Goal: Transaction & Acquisition: Purchase product/service

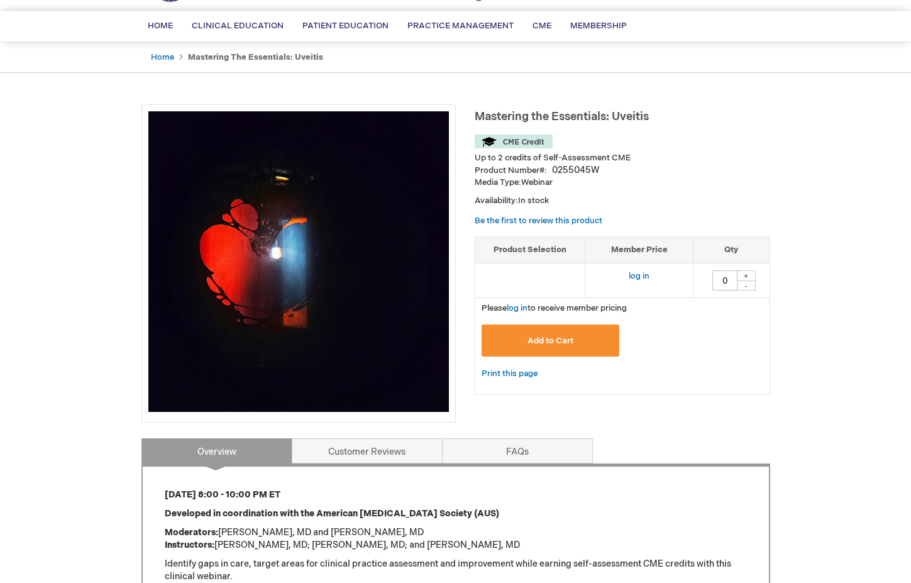
scroll to position [63, 0]
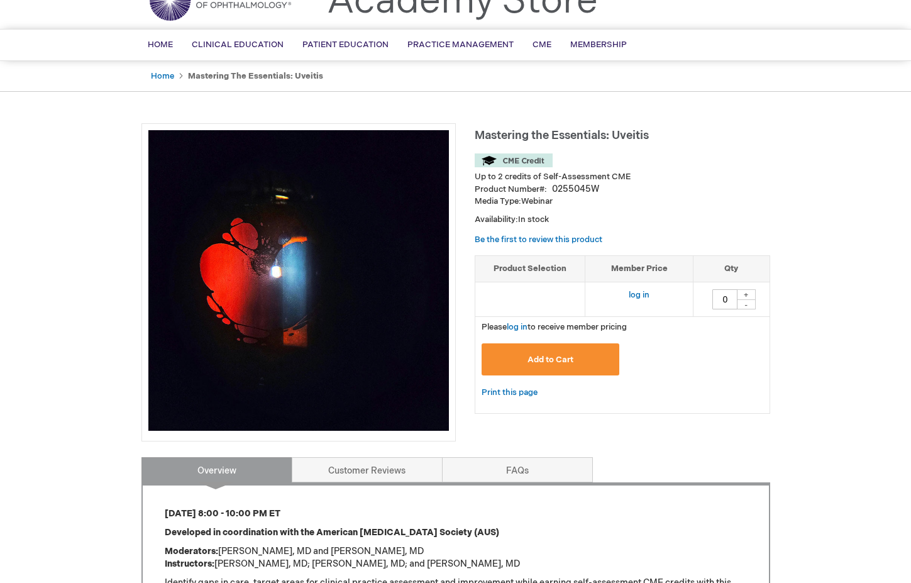
click at [536, 359] on span "Add to Cart" at bounding box center [550, 360] width 46 height 10
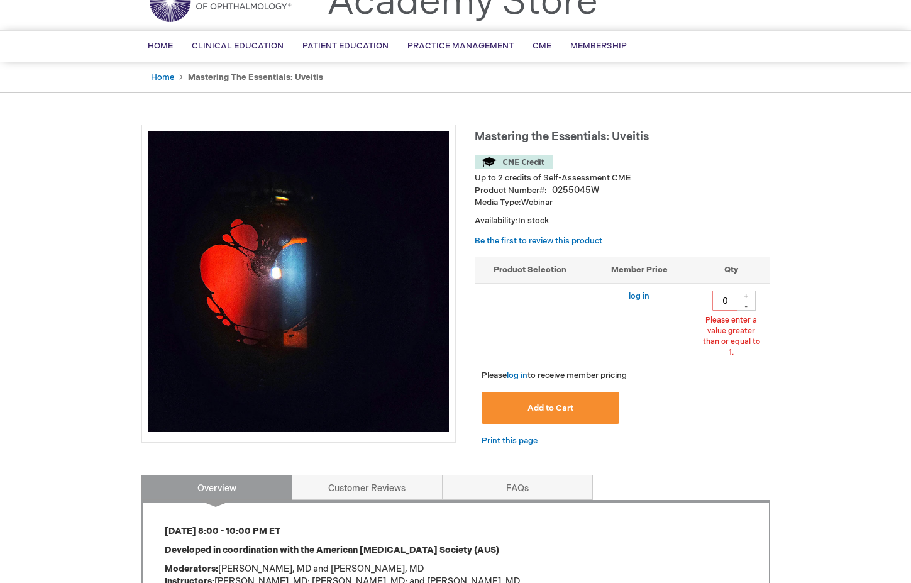
scroll to position [60, 0]
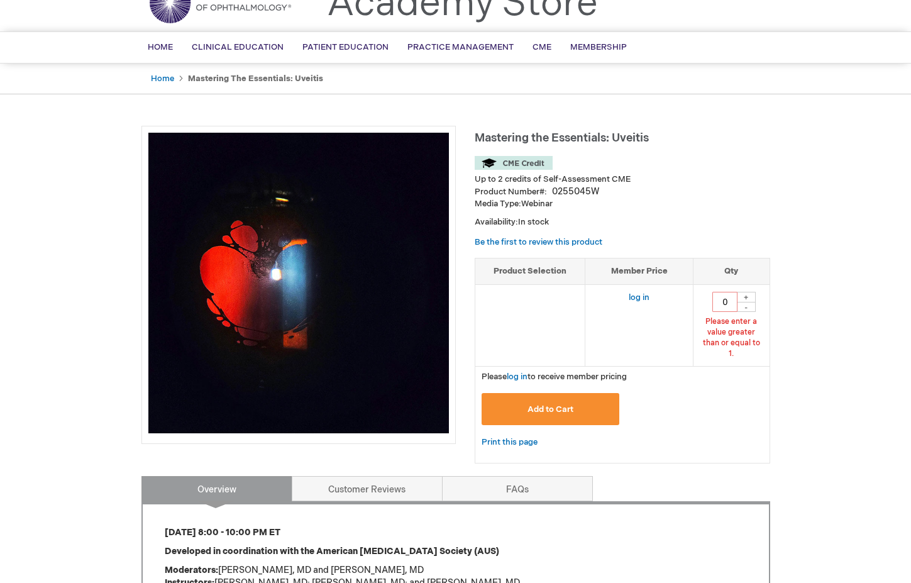
click at [749, 299] on div "+" at bounding box center [746, 297] width 19 height 11
type input "1"
click at [543, 404] on span "Add to Cart" at bounding box center [550, 409] width 46 height 10
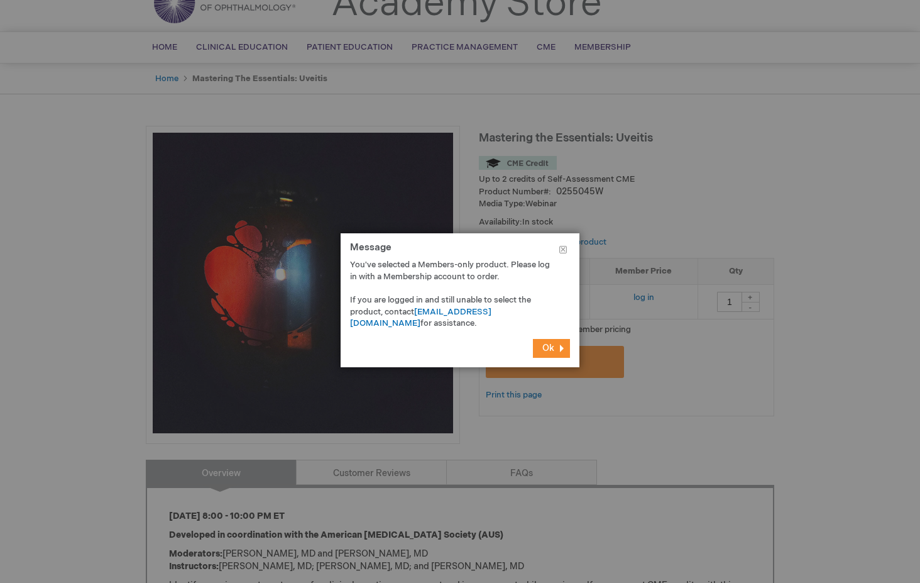
click at [550, 349] on span "Ok" at bounding box center [549, 348] width 12 height 11
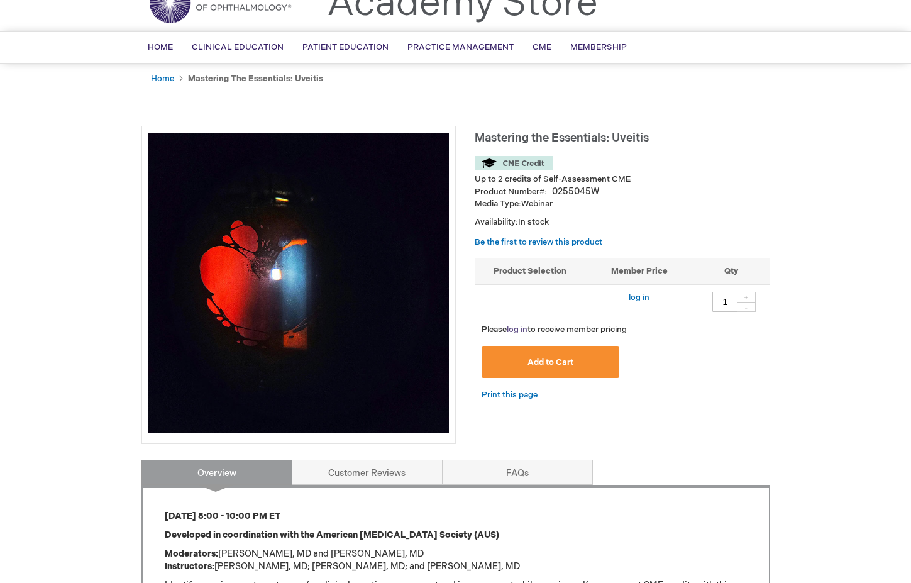
click at [520, 333] on link "log in" at bounding box center [517, 329] width 21 height 10
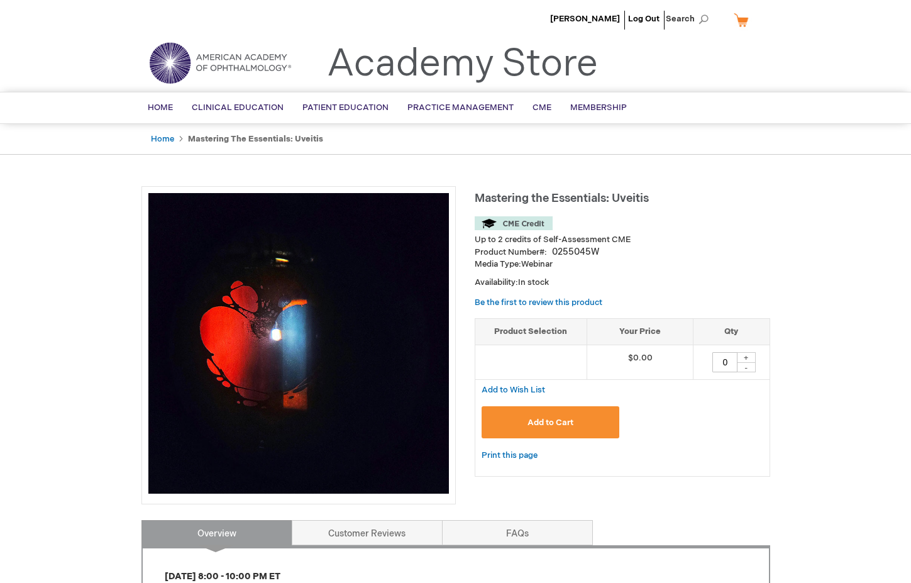
click at [745, 360] on div "+" at bounding box center [746, 357] width 19 height 11
type input "1"
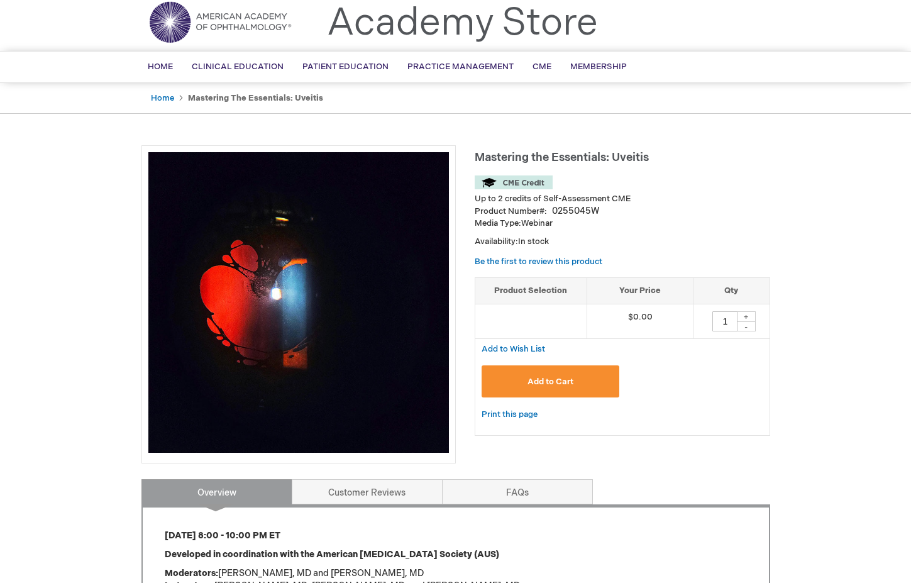
scroll to position [63, 0]
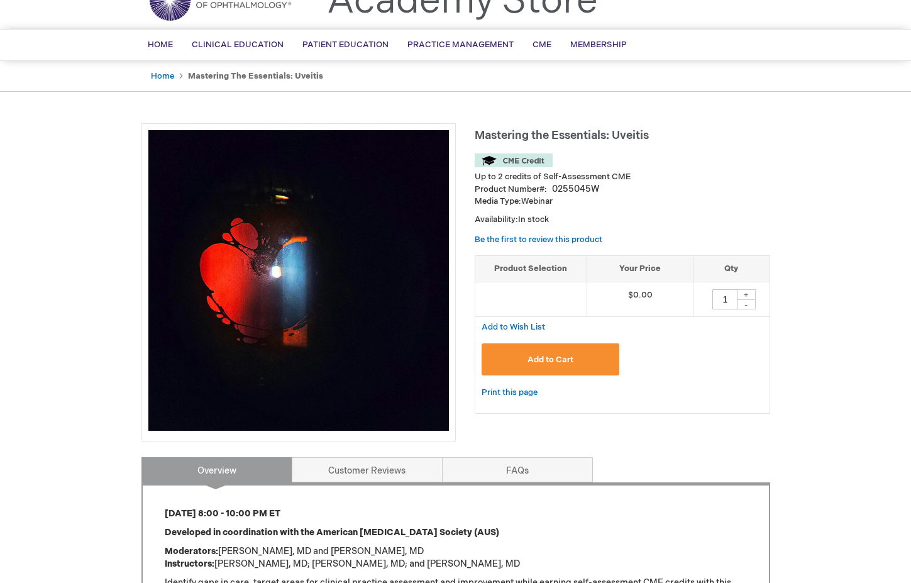
click at [553, 365] on button "Add to Cart" at bounding box center [551, 359] width 138 height 32
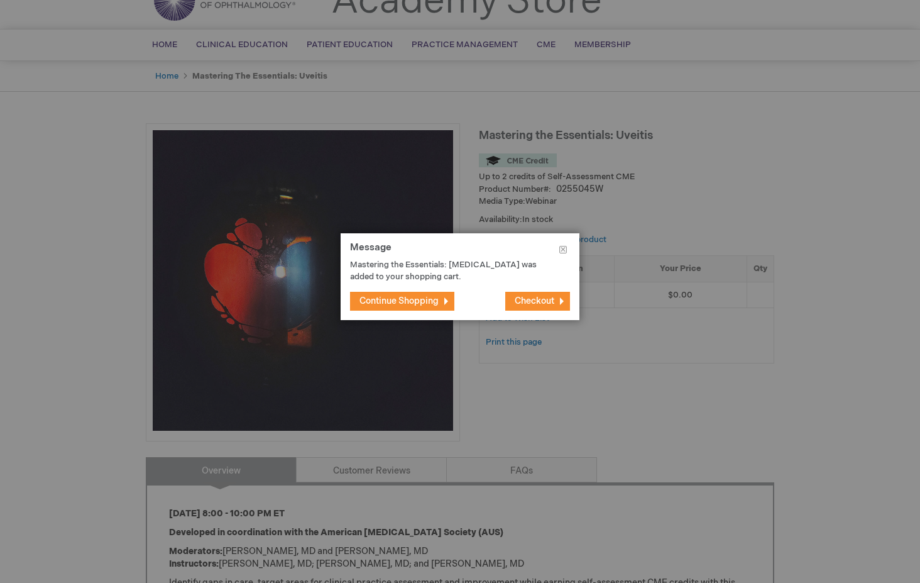
click at [421, 298] on span "Continue Shopping" at bounding box center [399, 300] width 79 height 11
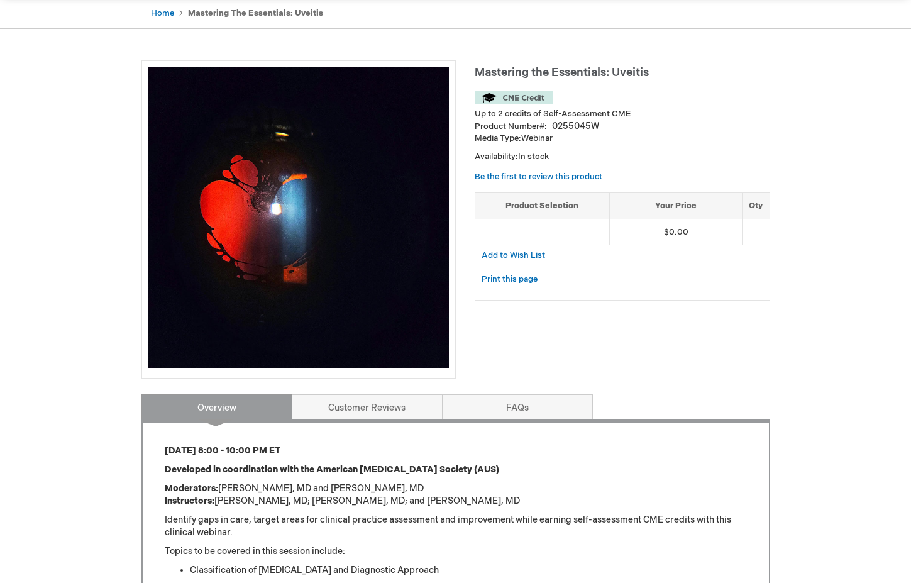
scroll to position [0, 0]
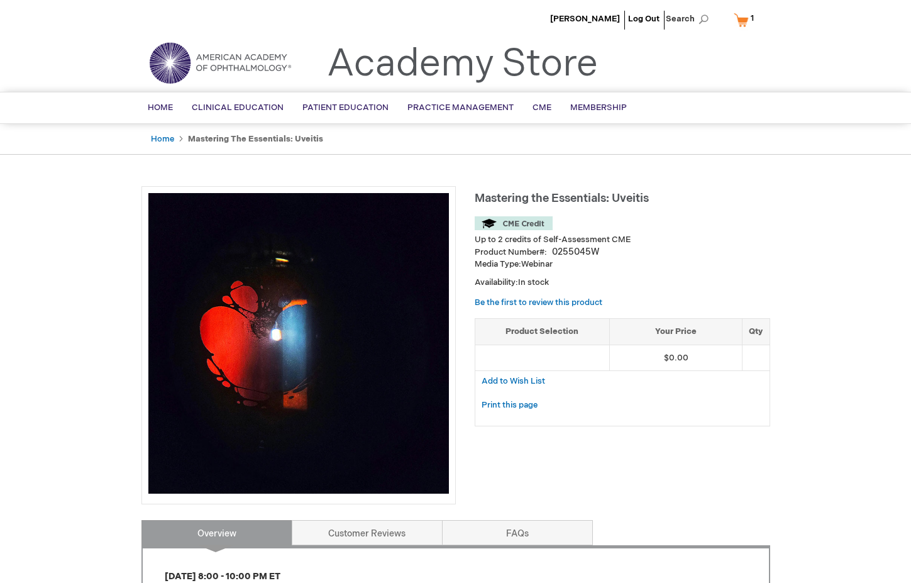
click at [742, 22] on link "My Cart 1 1 items" at bounding box center [746, 20] width 31 height 22
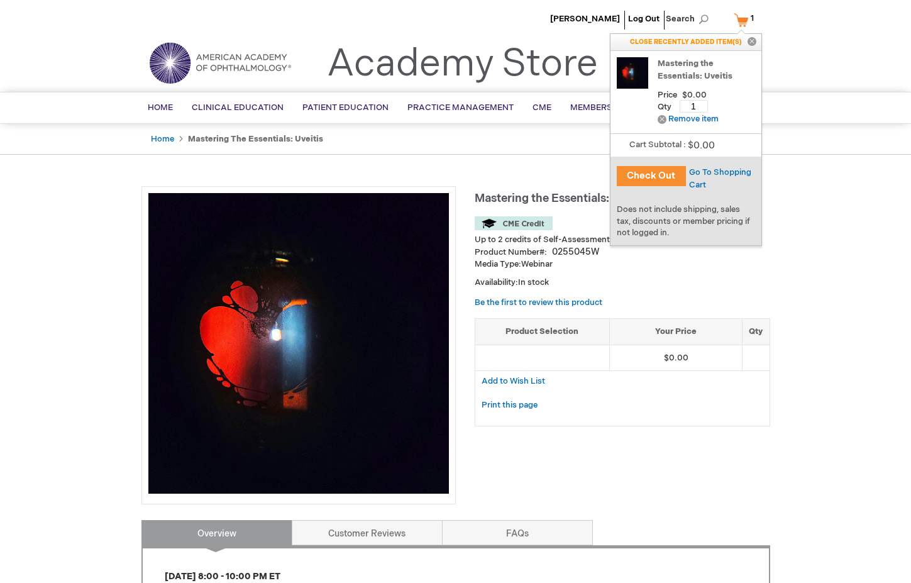
click at [657, 165] on div "Check Out" at bounding box center [647, 177] width 75 height 41
click at [651, 179] on button "Check Out" at bounding box center [651, 176] width 69 height 20
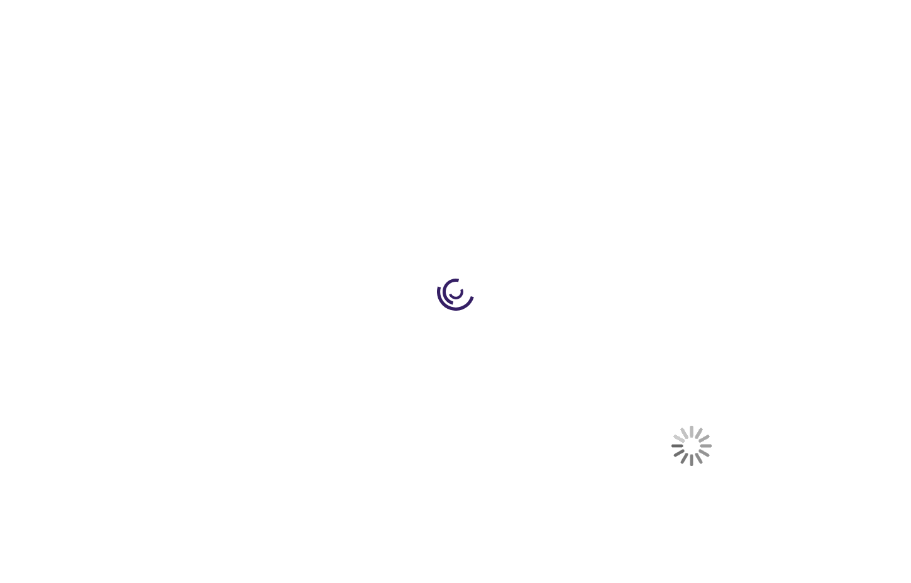
select select "US"
select select "18"
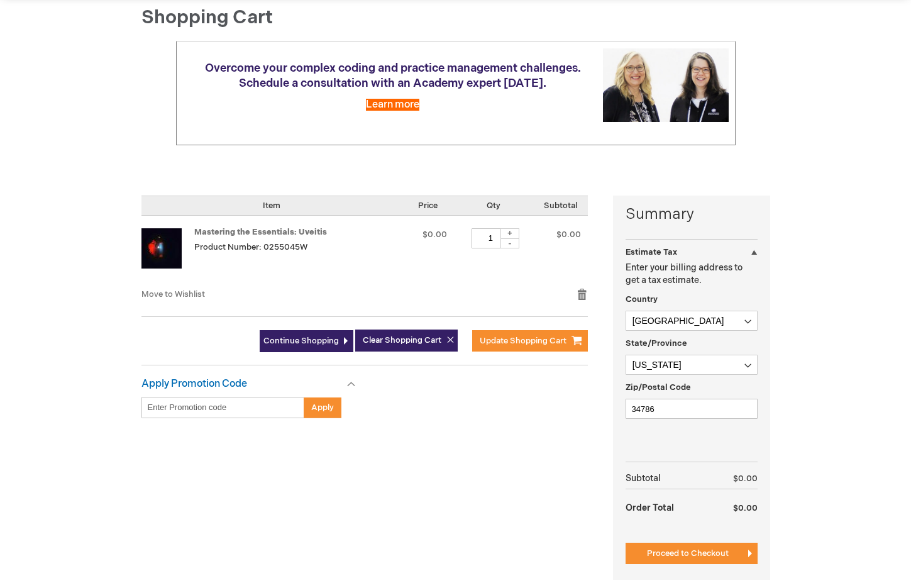
scroll to position [189, 0]
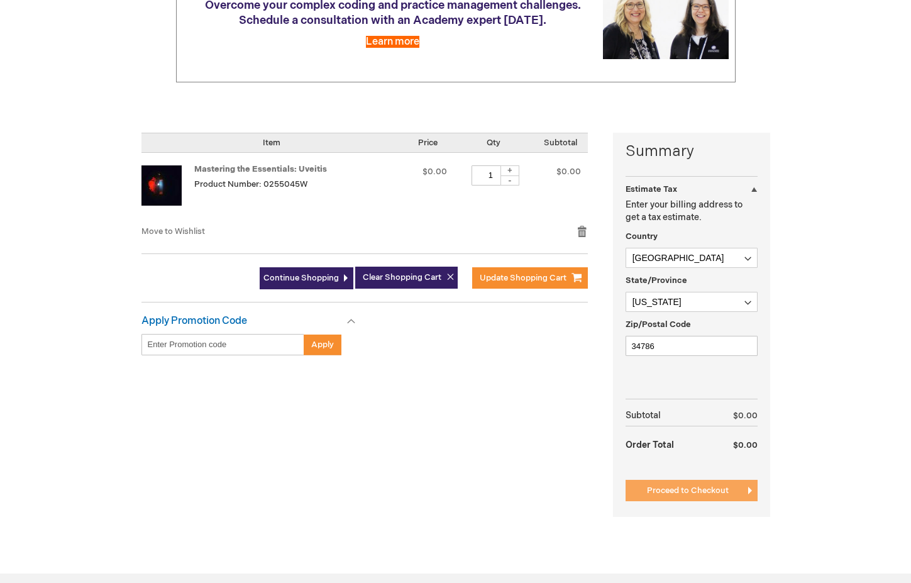
click at [708, 492] on span "Proceed to Checkout" at bounding box center [688, 490] width 82 height 10
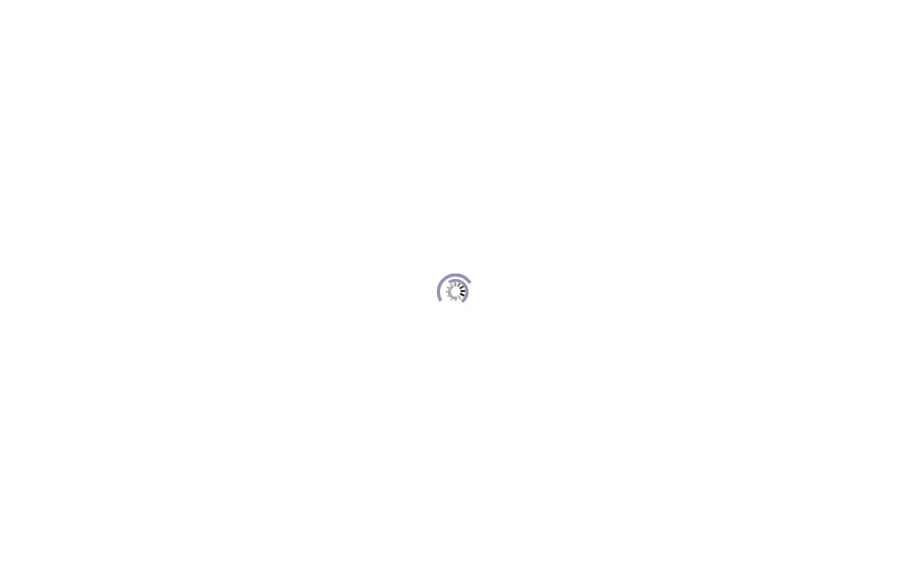
scroll to position [172, 0]
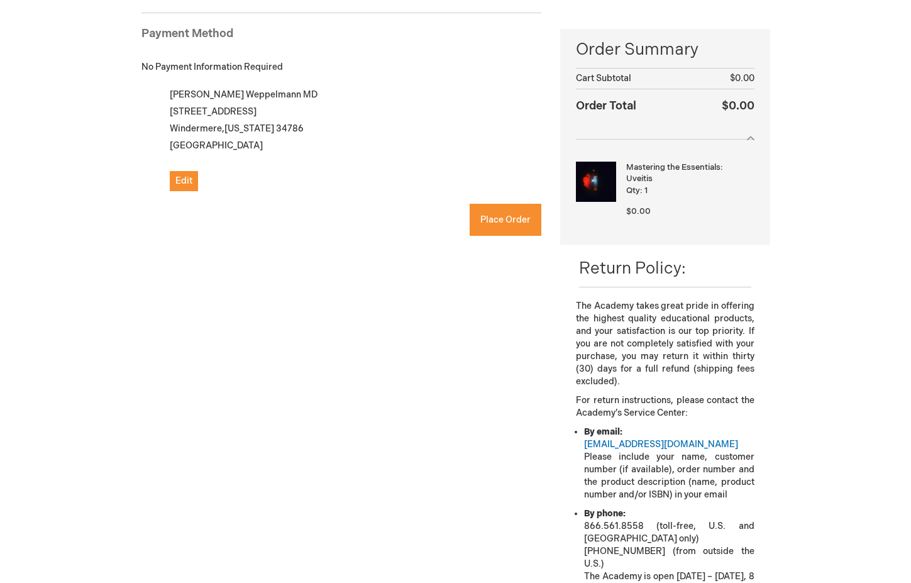
checkbox input "true"
click at [503, 223] on span "Place Order" at bounding box center [505, 219] width 50 height 11
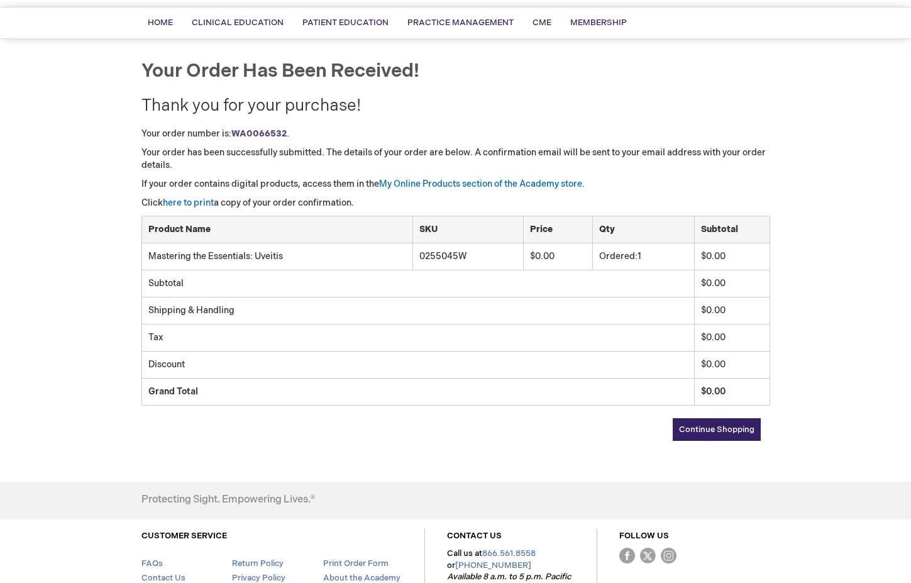
scroll to position [126, 0]
